Goal: Transaction & Acquisition: Purchase product/service

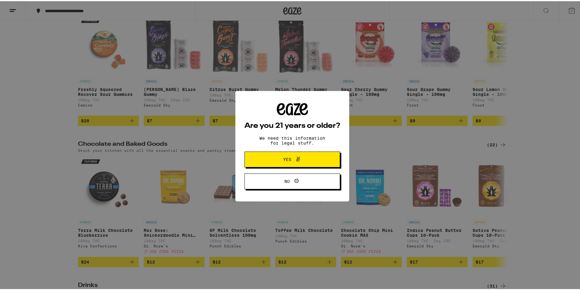
scroll to position [86, 0]
click at [315, 159] on button "Yes" at bounding box center [293, 158] width 96 height 16
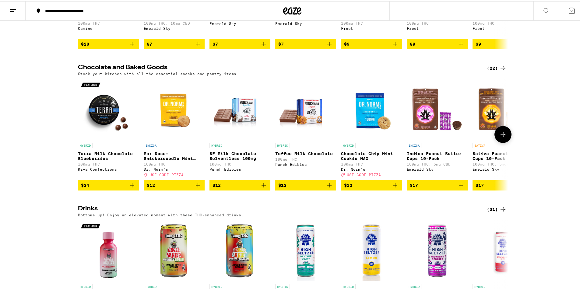
scroll to position [162, 0]
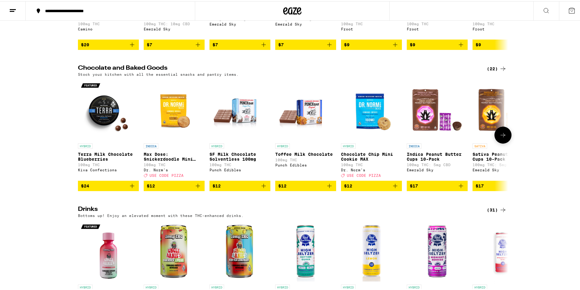
click at [501, 136] on icon at bounding box center [503, 134] width 5 height 4
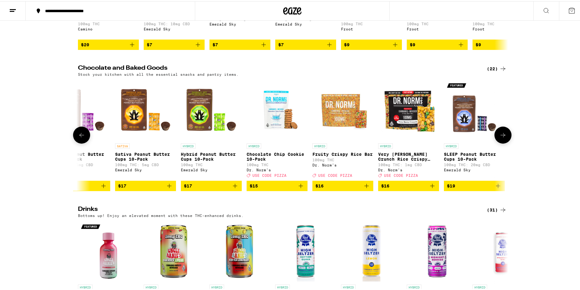
scroll to position [0, 363]
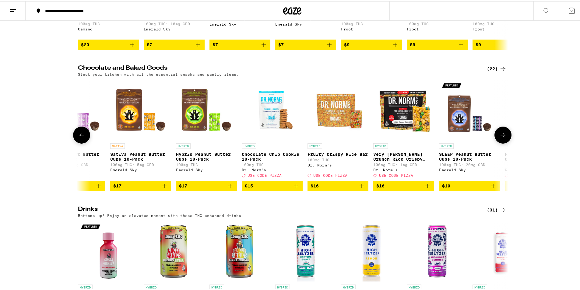
click at [501, 138] on icon at bounding box center [503, 133] width 7 height 7
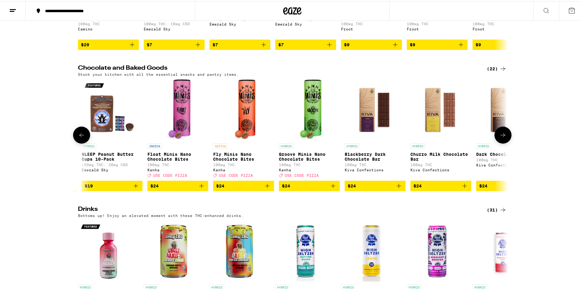
scroll to position [0, 725]
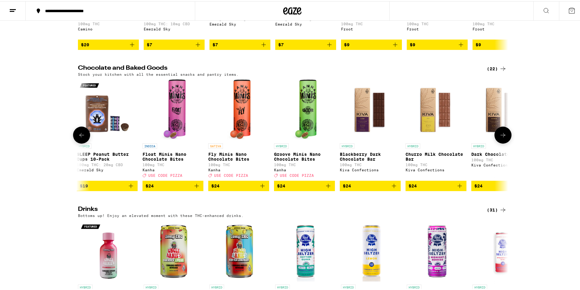
click at [501, 138] on icon at bounding box center [503, 133] width 7 height 7
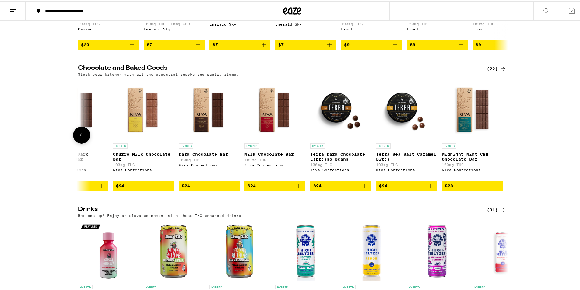
scroll to position [0, 1019]
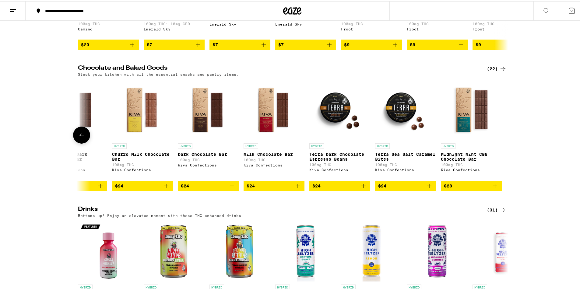
click at [501, 141] on div at bounding box center [503, 134] width 17 height 17
click at [79, 136] on icon at bounding box center [81, 134] width 5 height 4
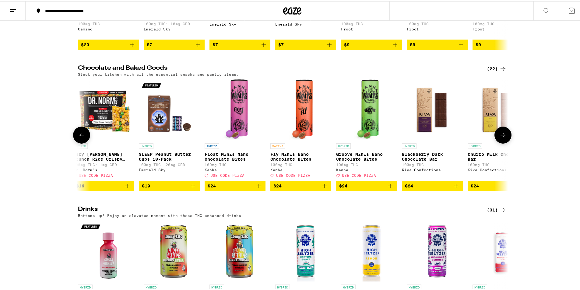
scroll to position [0, 656]
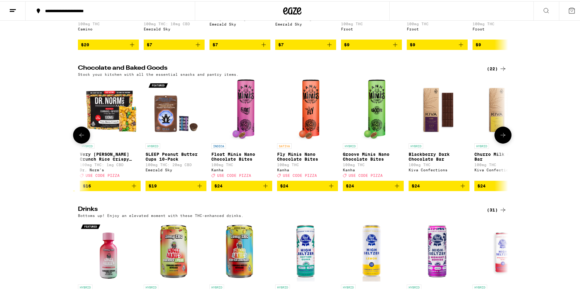
click at [79, 136] on icon at bounding box center [81, 134] width 5 height 4
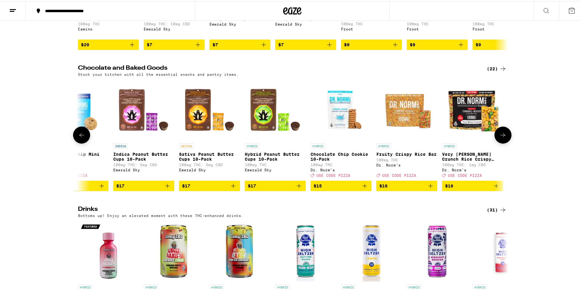
click at [79, 136] on icon at bounding box center [81, 134] width 5 height 4
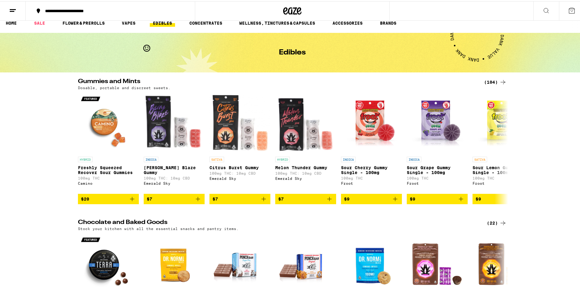
scroll to position [7, 0]
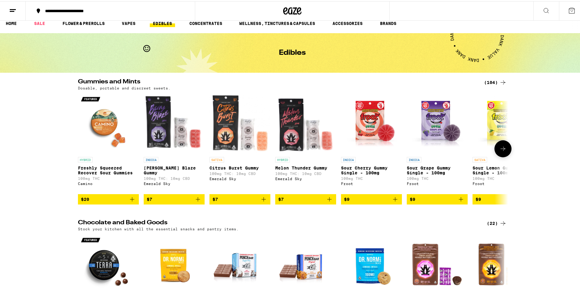
click at [500, 151] on icon at bounding box center [503, 147] width 7 height 7
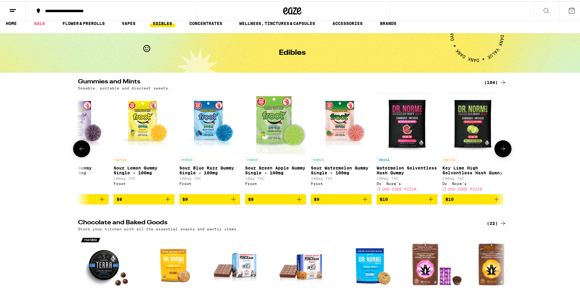
scroll to position [0, 363]
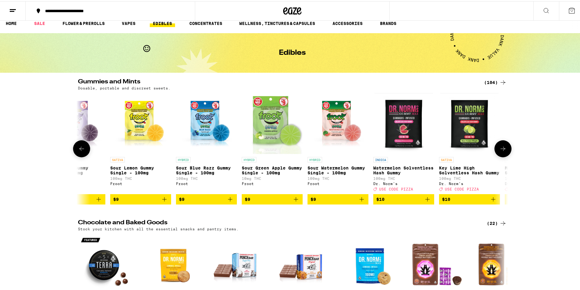
click at [500, 151] on icon at bounding box center [503, 147] width 7 height 7
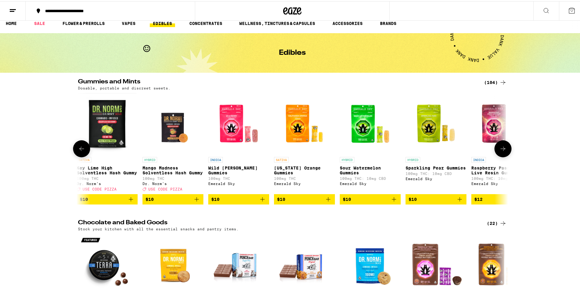
click at [500, 151] on icon at bounding box center [503, 147] width 7 height 7
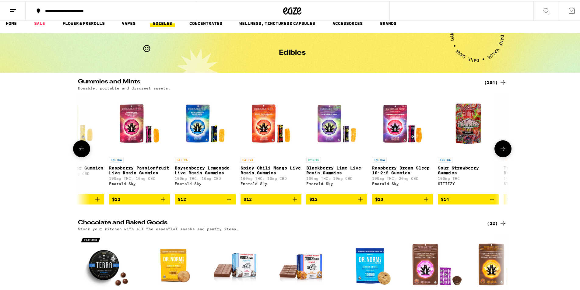
click at [500, 151] on icon at bounding box center [503, 147] width 7 height 7
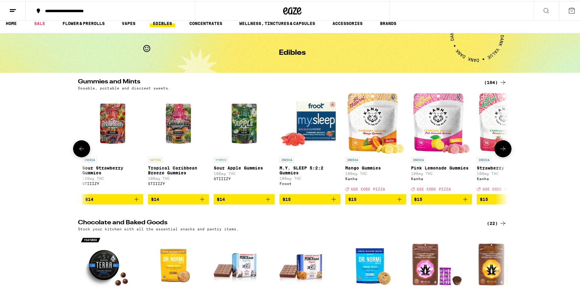
scroll to position [0, 1450]
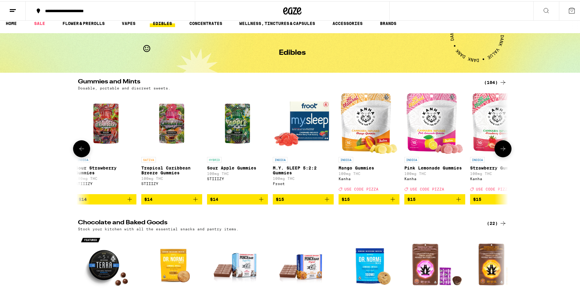
click at [500, 151] on icon at bounding box center [503, 147] width 7 height 7
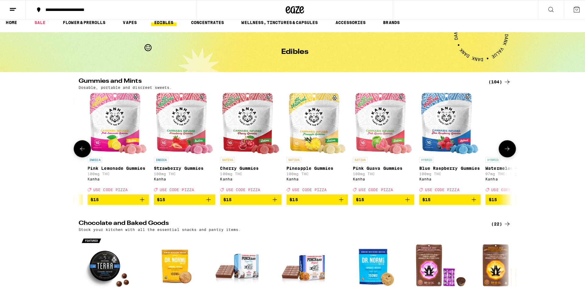
scroll to position [0, 1767]
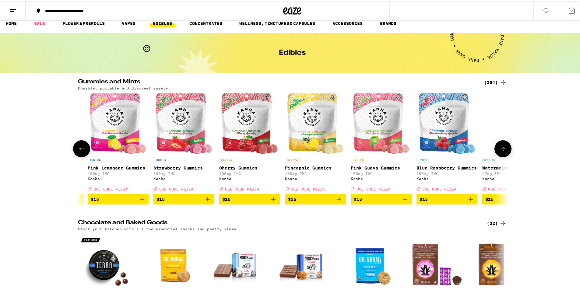
click at [310, 134] on img "Open page for Pineapple Gummies from Kanha" at bounding box center [315, 122] width 57 height 61
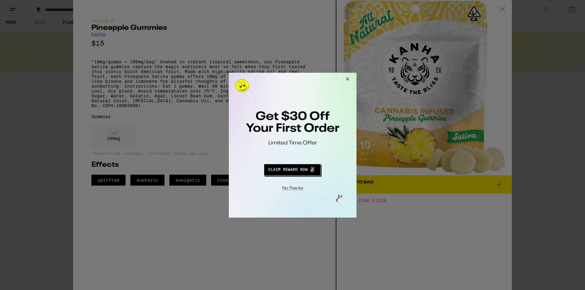
click at [296, 188] on button "Close Modal" at bounding box center [291, 186] width 124 height 9
